Goal: Information Seeking & Learning: Learn about a topic

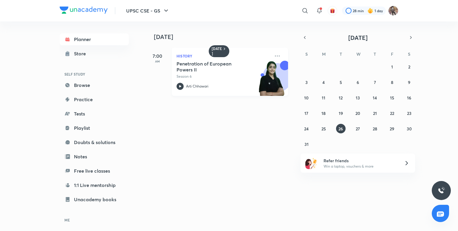
click at [210, 80] on div "Penetration of European Powers II Session 6 Arti Chhawari" at bounding box center [224, 75] width 94 height 29
click at [180, 89] on icon at bounding box center [180, 86] width 7 height 7
